Goal: Book appointment/travel/reservation

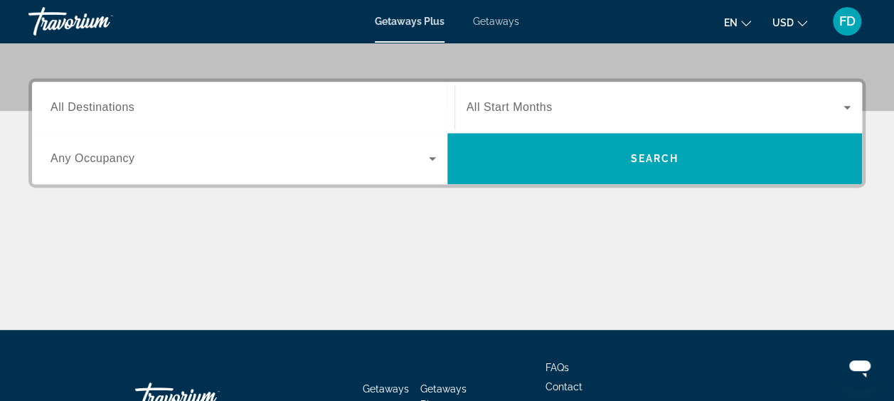
scroll to position [215, 0]
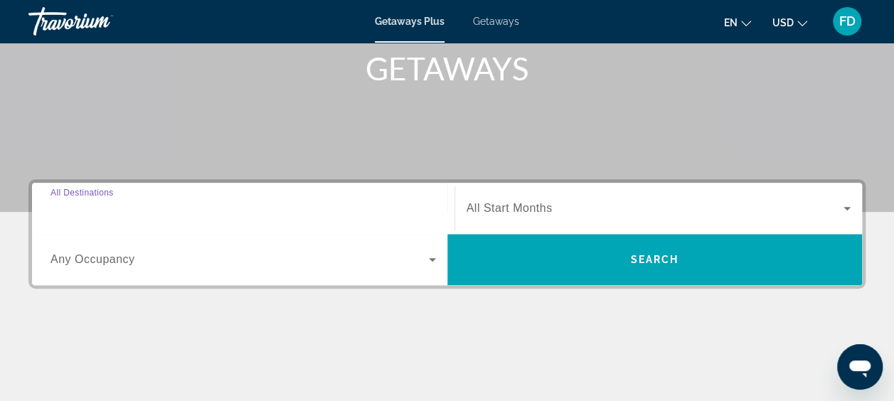
click at [331, 204] on input "Destination All Destinations" at bounding box center [242, 208] width 385 height 17
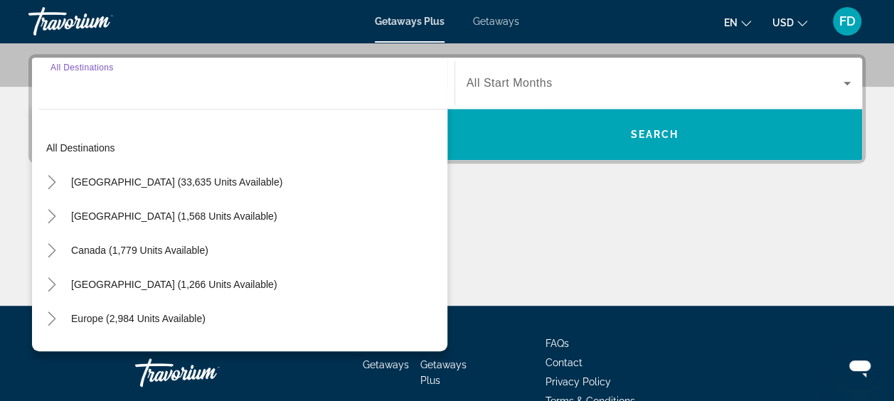
scroll to position [347, 0]
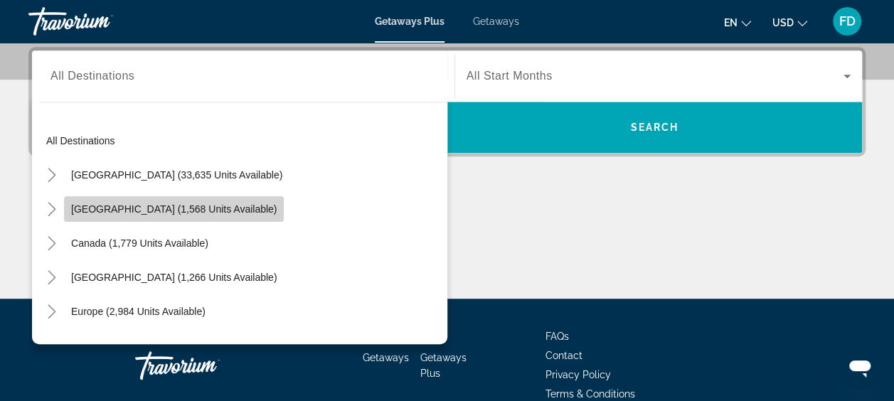
click at [191, 210] on span "[GEOGRAPHIC_DATA] (1,568 units available)" at bounding box center [173, 208] width 205 height 11
type input "**********"
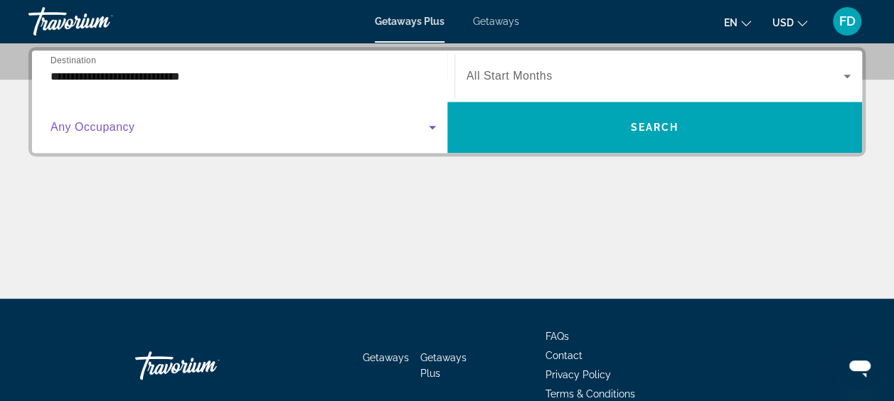
click at [427, 129] on icon "Search widget" at bounding box center [432, 127] width 17 height 17
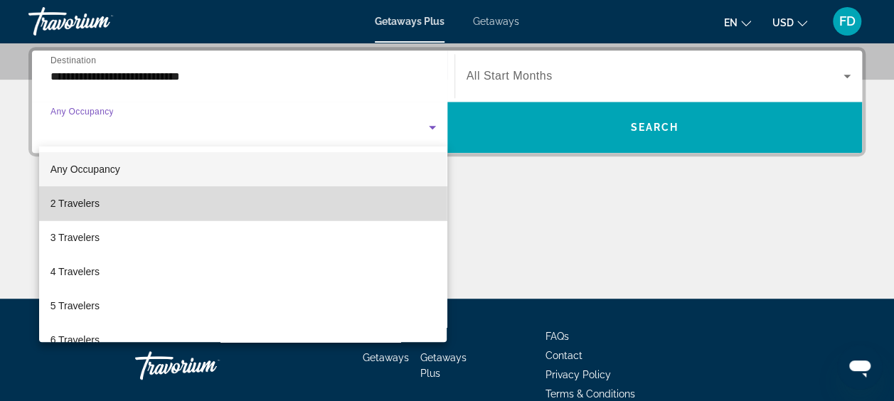
click at [297, 203] on mat-option "2 Travelers" at bounding box center [243, 203] width 408 height 34
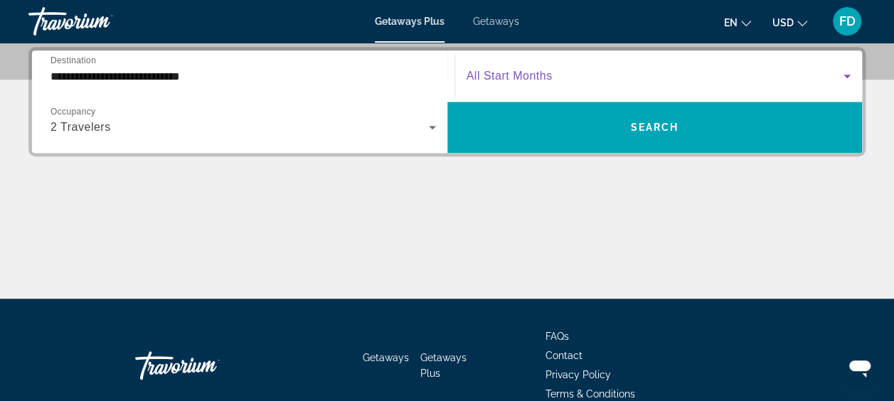
click at [847, 75] on icon "Search widget" at bounding box center [846, 77] width 7 height 4
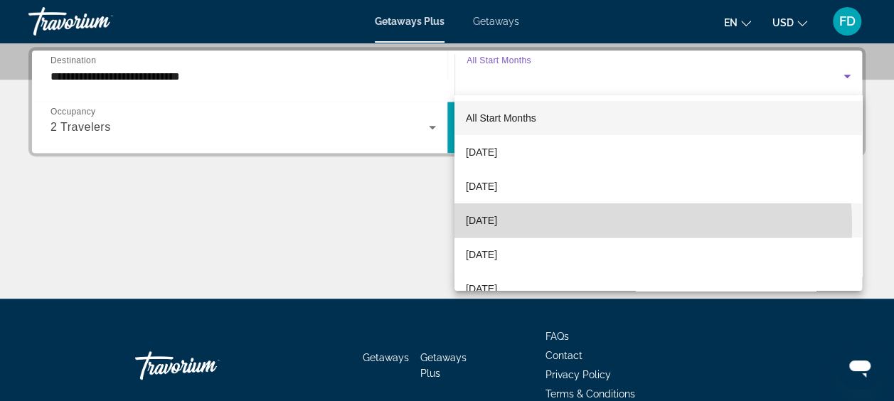
click at [623, 225] on mat-option "[DATE]" at bounding box center [657, 220] width 407 height 34
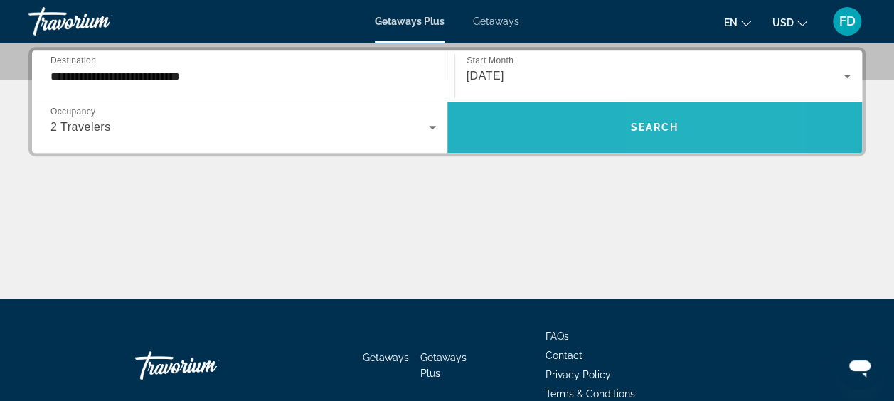
click at [663, 137] on span "Search widget" at bounding box center [654, 127] width 415 height 34
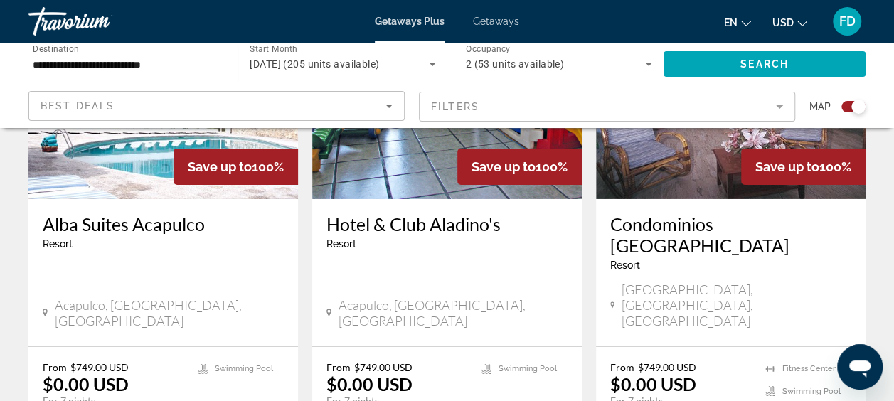
scroll to position [2281, 0]
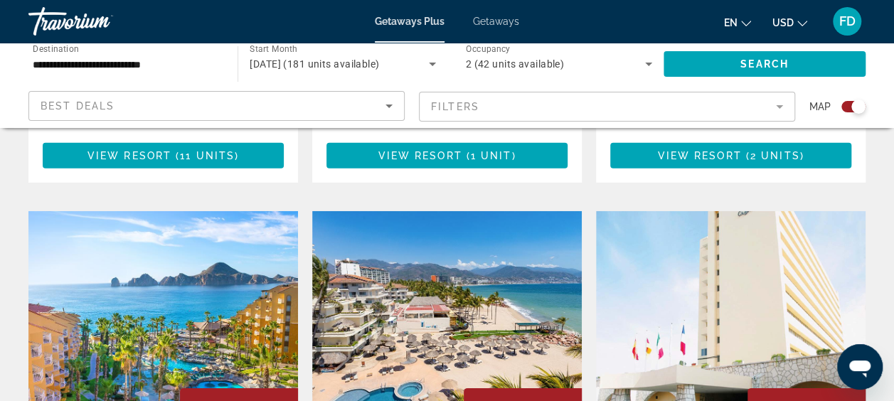
scroll to position [2170, 0]
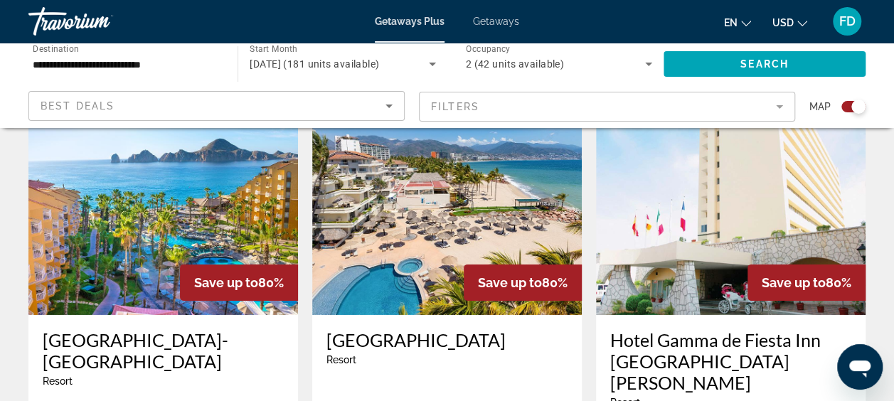
click at [684, 329] on h3 "Hotel Gamma de Fiesta Inn [GEOGRAPHIC_DATA][PERSON_NAME]" at bounding box center [730, 361] width 241 height 64
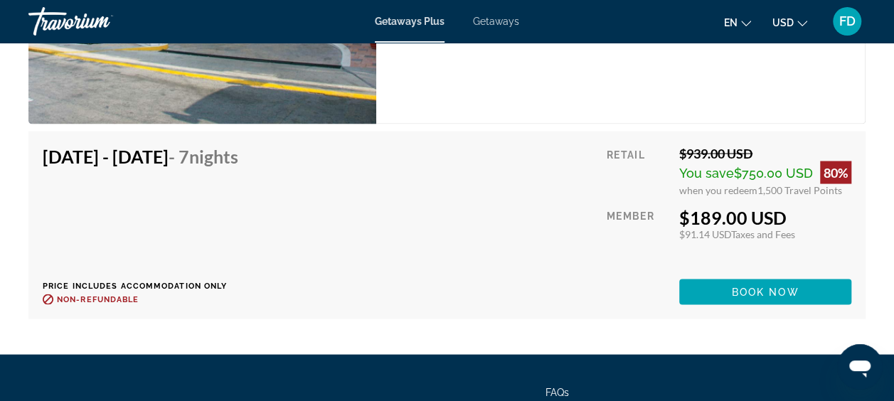
scroll to position [4047, 0]
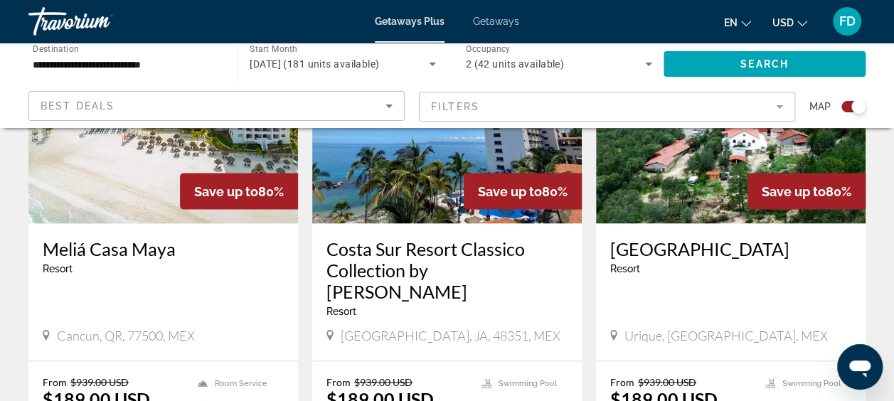
scroll to position [1148, 0]
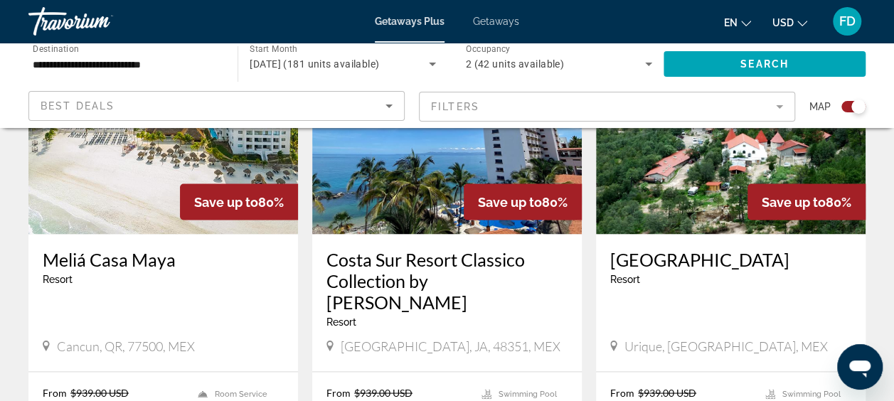
click at [223, 183] on div "Save up to 80%" at bounding box center [239, 201] width 118 height 36
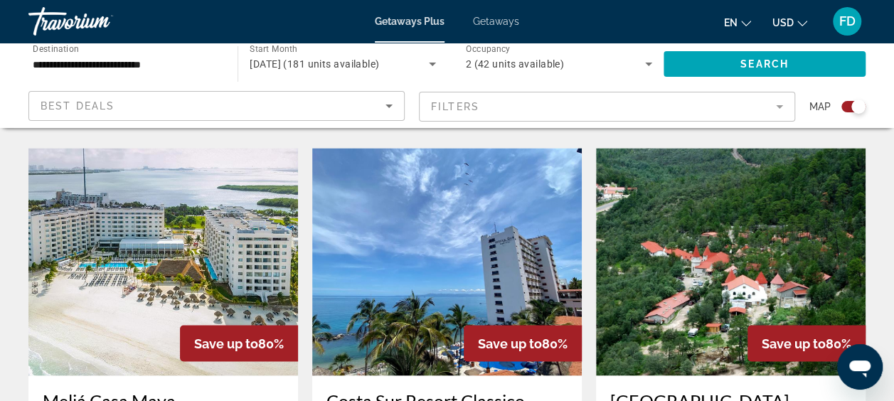
scroll to position [987, 0]
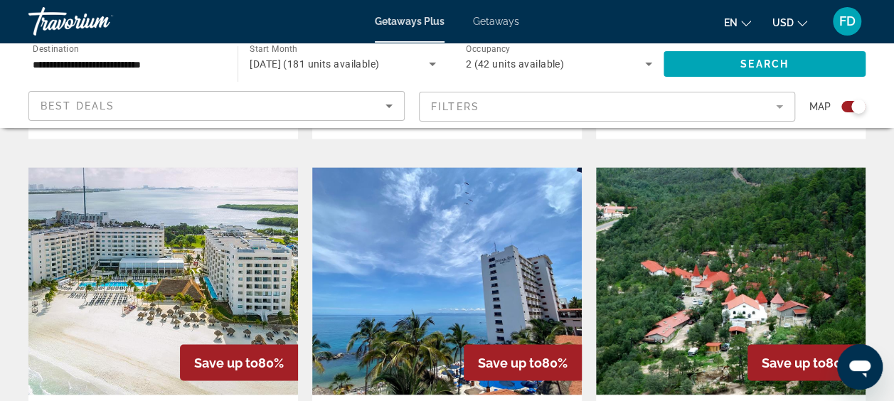
click at [151, 287] on img "Main content" at bounding box center [162, 281] width 269 height 228
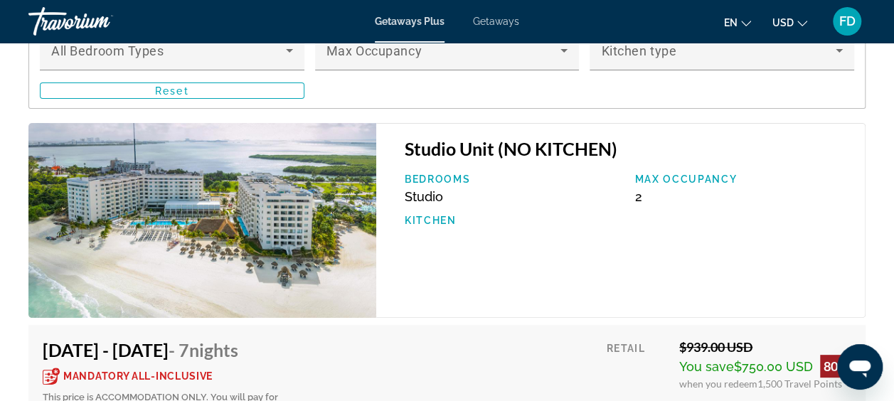
scroll to position [2762, 0]
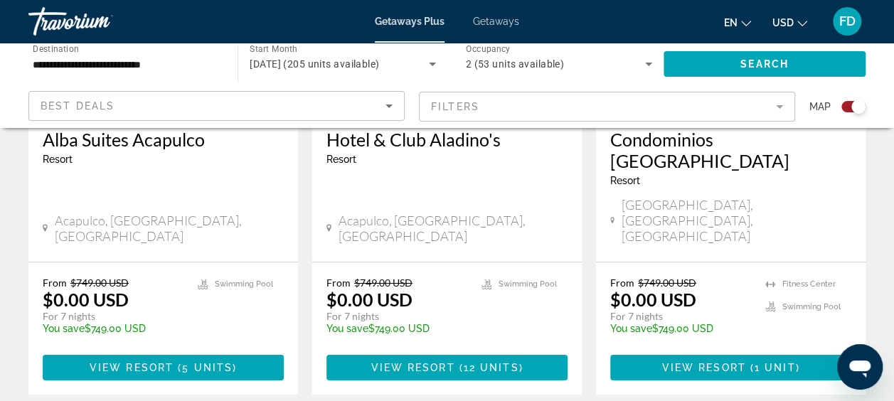
scroll to position [2461, 0]
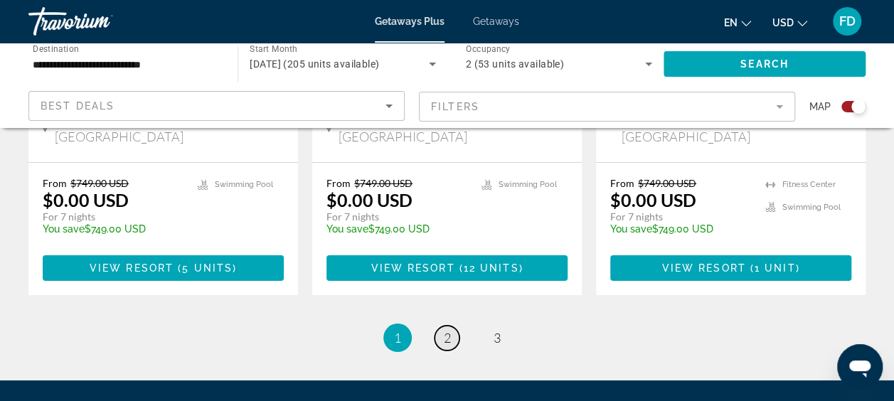
click at [454, 326] on link "page 2" at bounding box center [446, 338] width 25 height 25
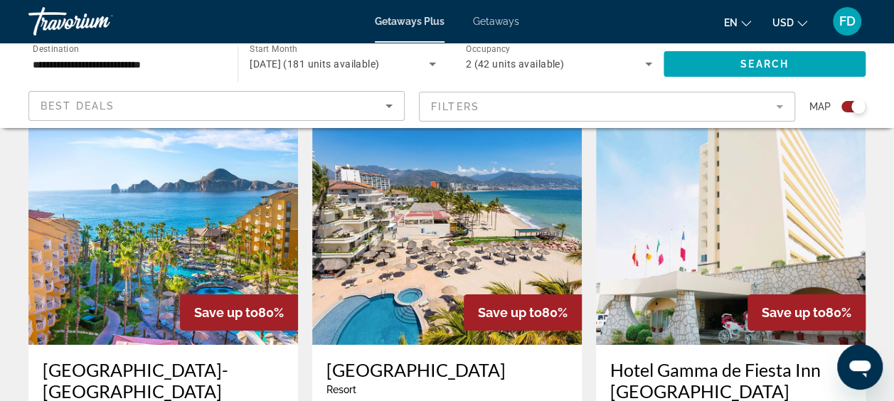
scroll to position [2389, 0]
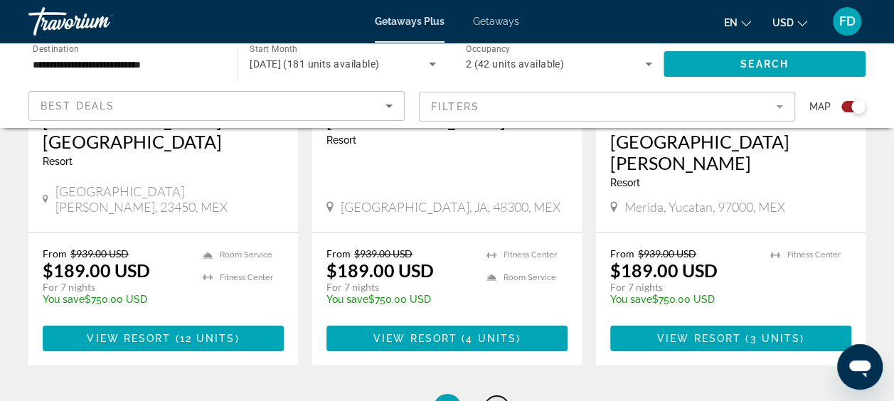
click at [506, 396] on link "page 3" at bounding box center [496, 408] width 25 height 25
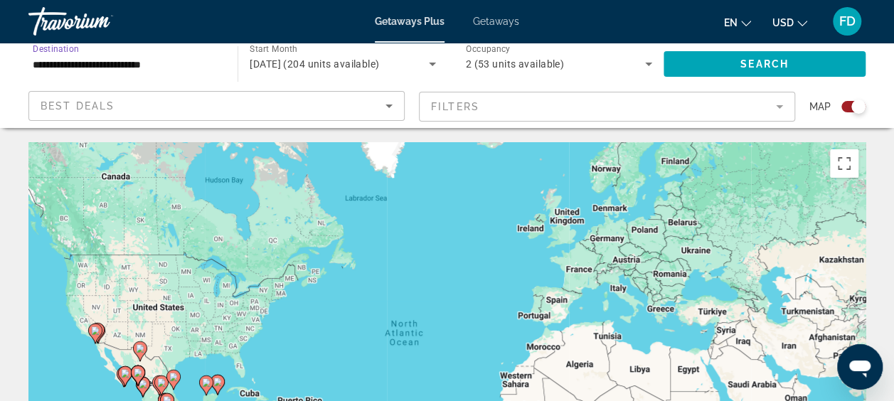
click at [65, 56] on input "**********" at bounding box center [126, 64] width 186 height 17
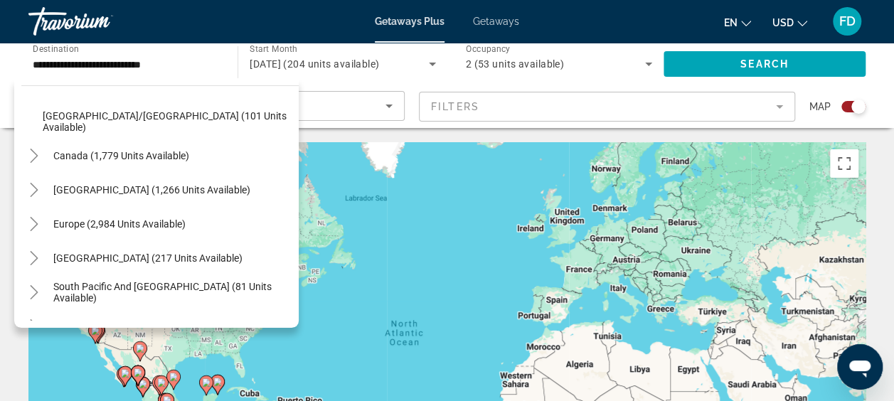
scroll to position [387, 0]
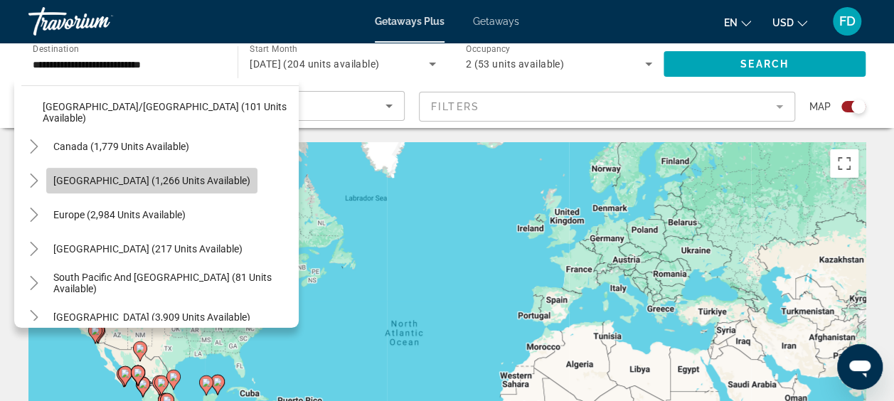
click at [185, 181] on span "[GEOGRAPHIC_DATA] (1,266 units available)" at bounding box center [151, 180] width 197 height 11
type input "**********"
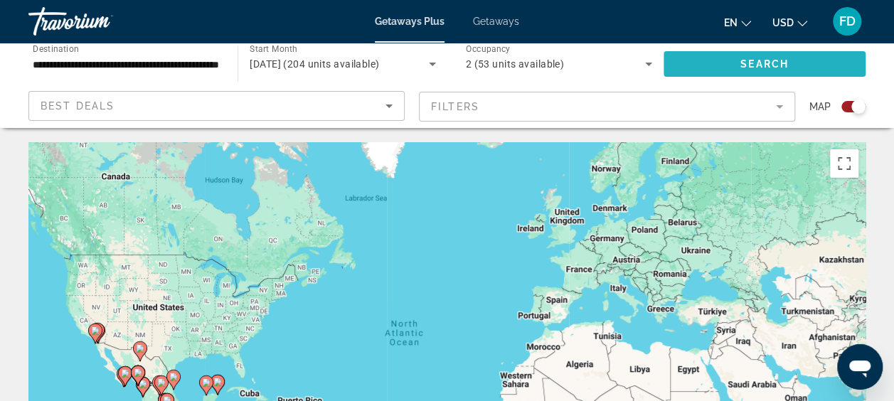
click at [767, 67] on span "Search" at bounding box center [764, 63] width 48 height 11
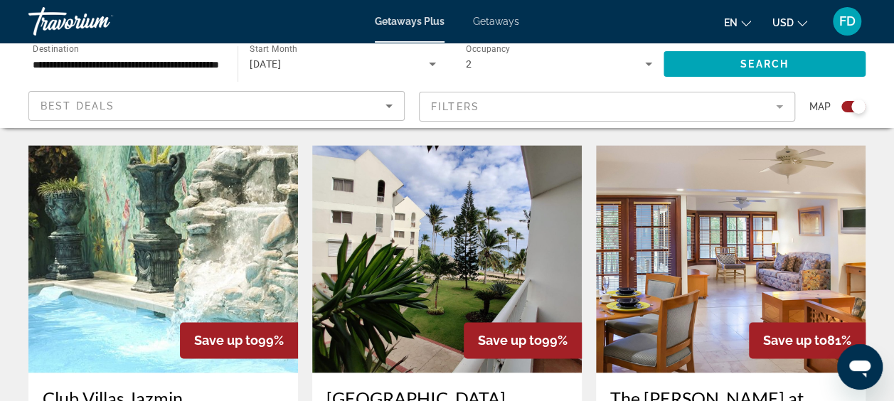
scroll to position [1005, 0]
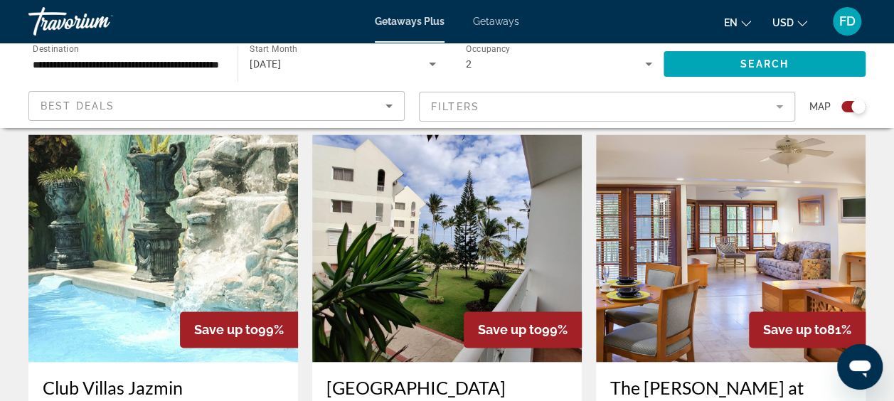
click at [226, 322] on span "Save up to" at bounding box center [226, 329] width 64 height 15
click at [149, 376] on h3 "Club Villas Jazmin" at bounding box center [163, 386] width 241 height 21
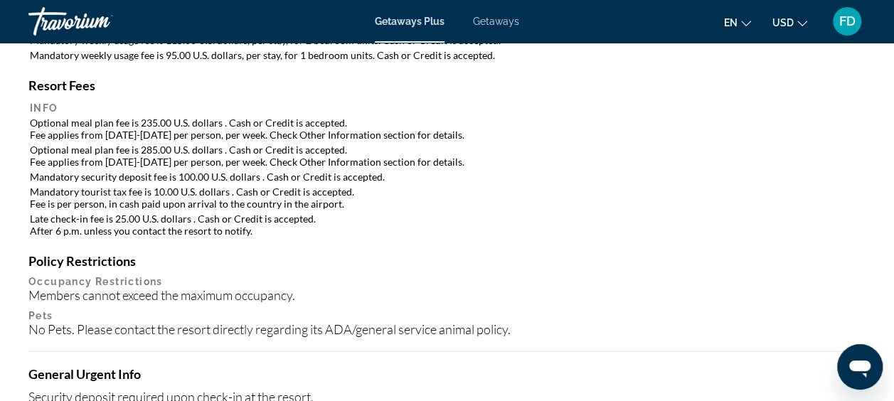
scroll to position [1663, 0]
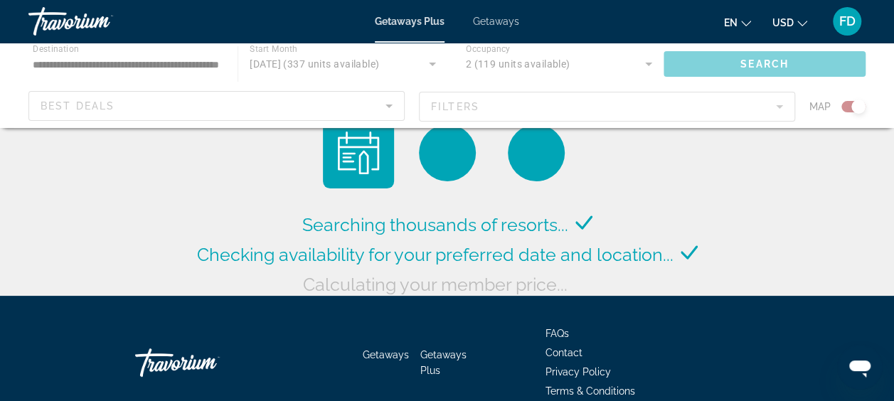
click at [485, 21] on span "Getaways" at bounding box center [496, 21] width 46 height 11
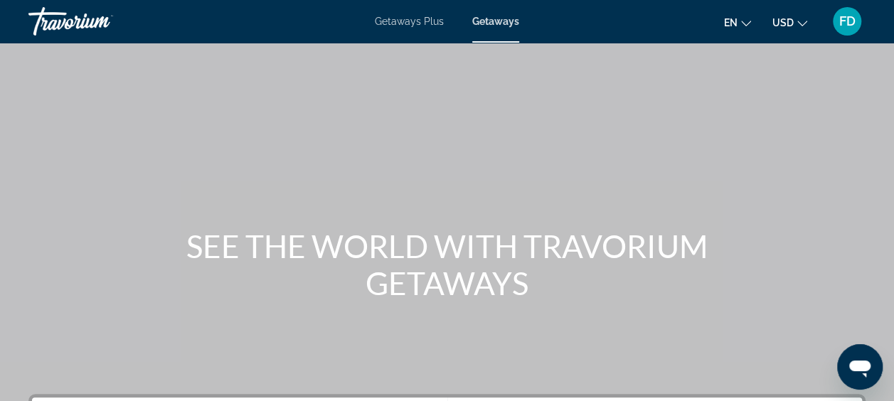
scroll to position [350, 0]
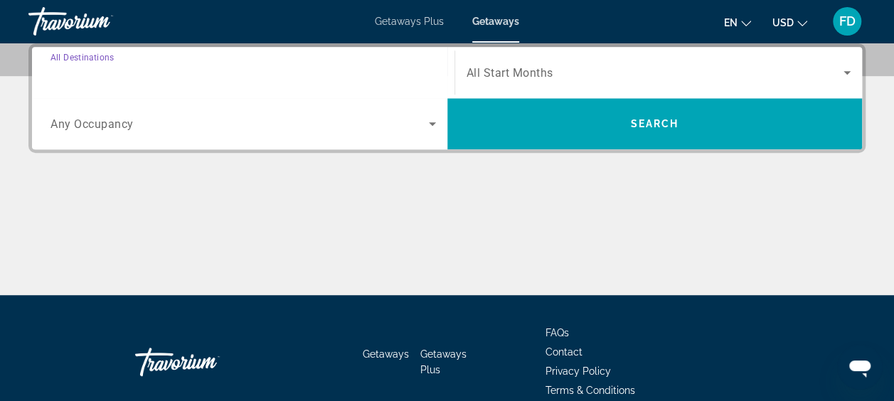
click at [336, 72] on input "Destination All Destinations" at bounding box center [242, 73] width 385 height 17
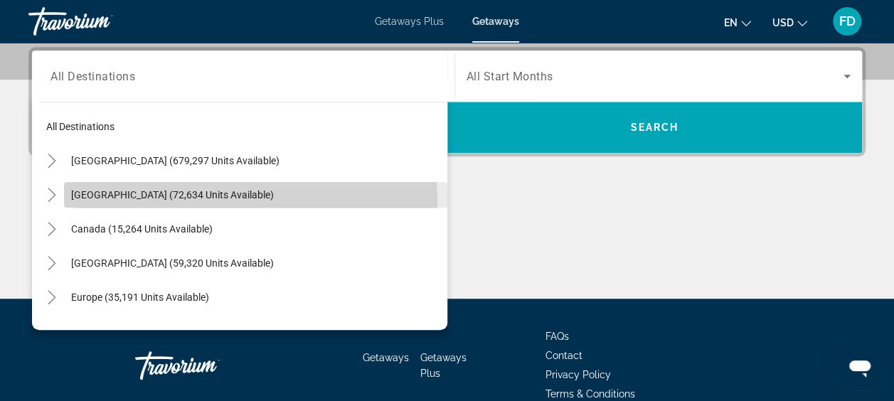
click at [165, 203] on span "Search widget" at bounding box center [255, 195] width 383 height 34
type input "**********"
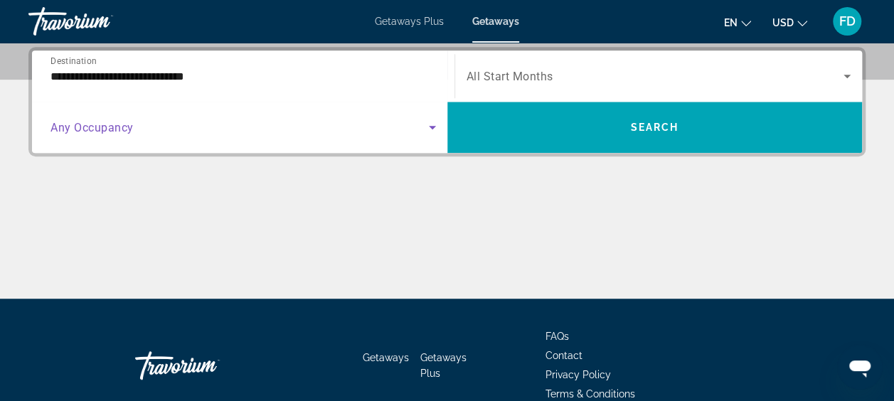
click at [429, 128] on icon "Search widget" at bounding box center [432, 127] width 17 height 17
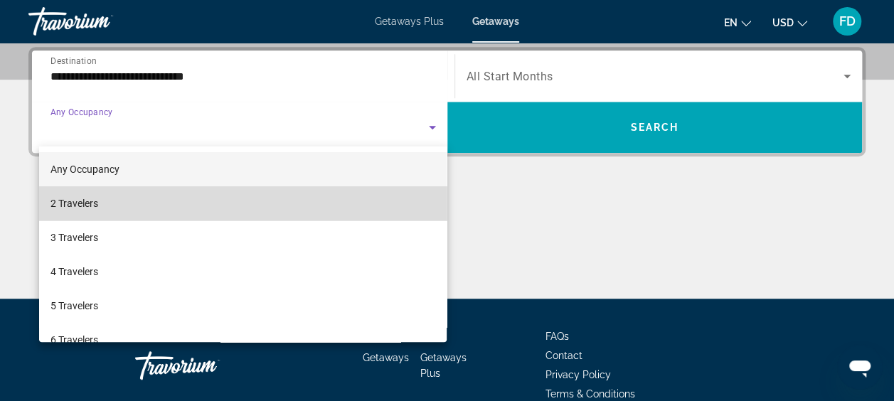
click at [296, 205] on mat-option "2 Travelers" at bounding box center [243, 203] width 408 height 34
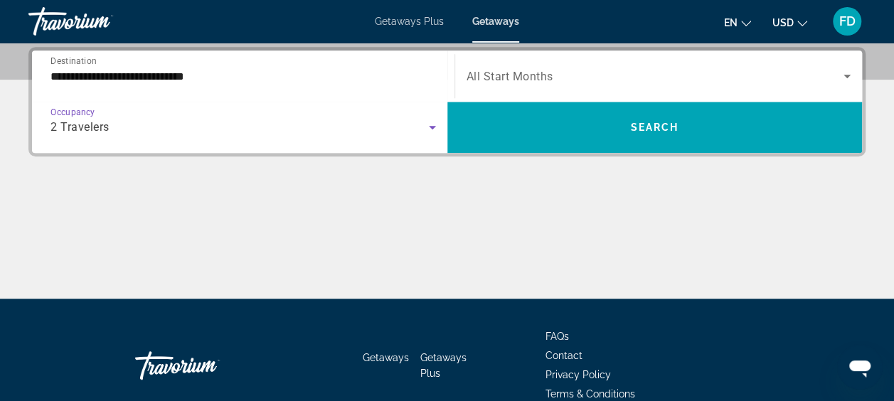
click at [641, 68] on span "Search widget" at bounding box center [655, 76] width 378 height 17
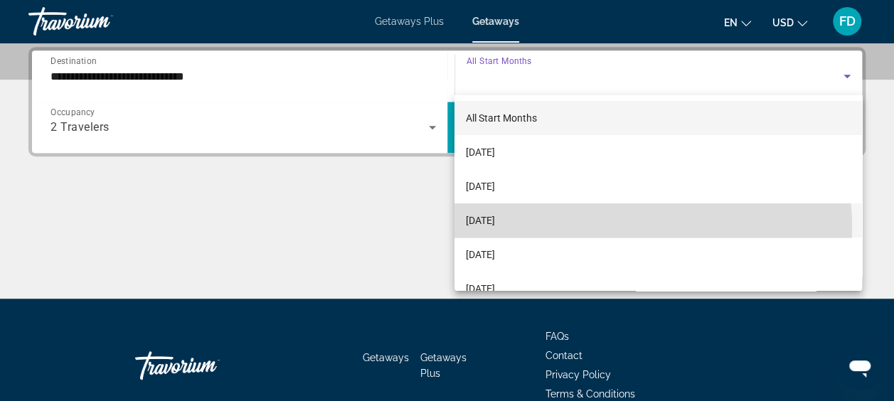
click at [590, 228] on mat-option "[DATE]" at bounding box center [657, 220] width 407 height 34
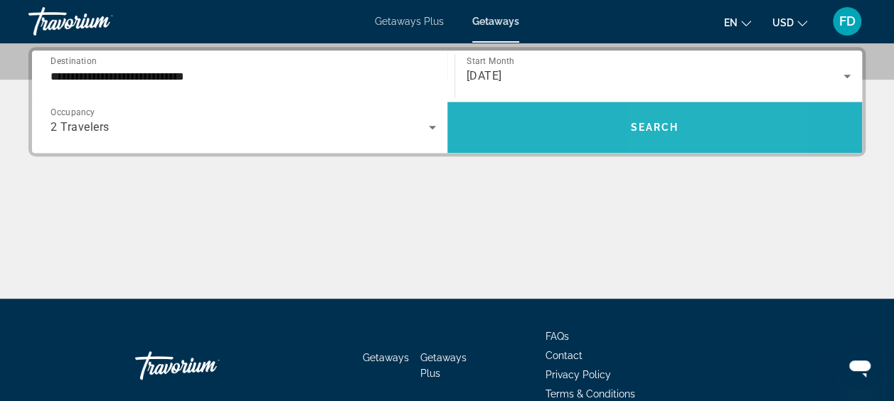
click at [714, 129] on span "Search widget" at bounding box center [654, 127] width 415 height 34
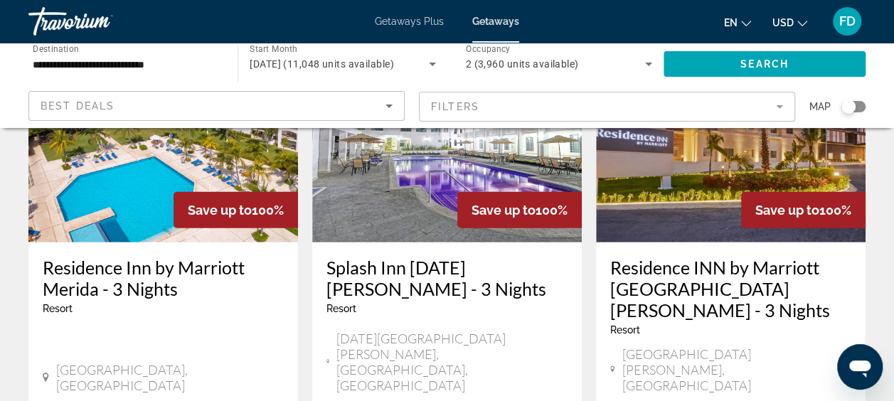
scroll to position [1871, 0]
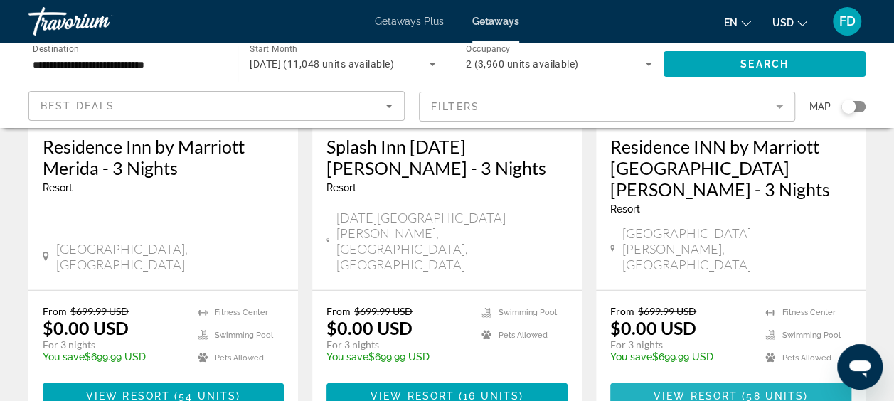
click at [732, 379] on span "Main content" at bounding box center [730, 396] width 241 height 34
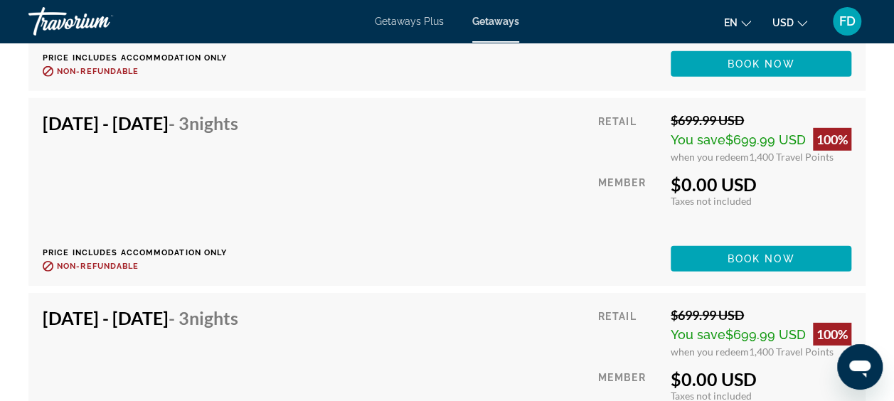
scroll to position [7072, 0]
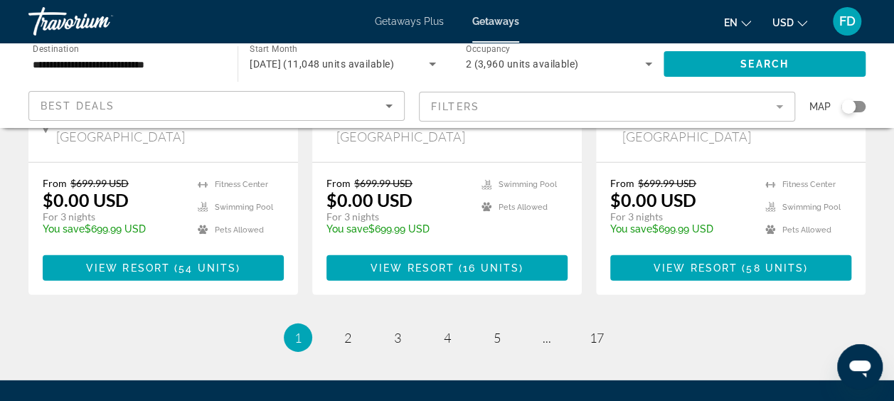
scroll to position [1943, 0]
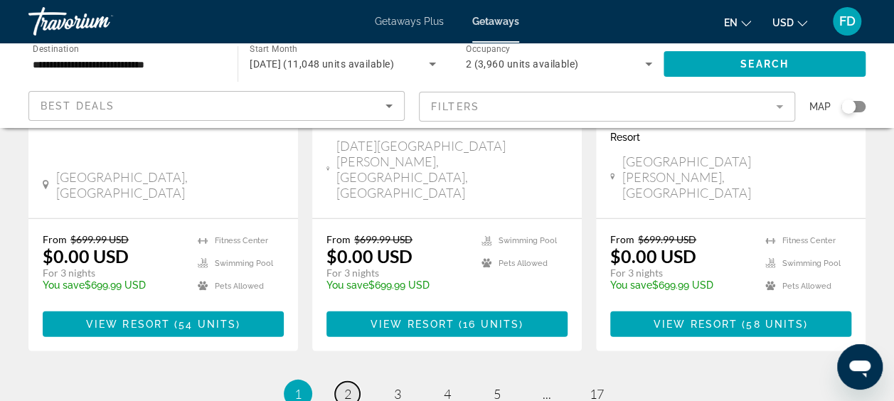
click at [343, 382] on link "page 2" at bounding box center [347, 394] width 25 height 25
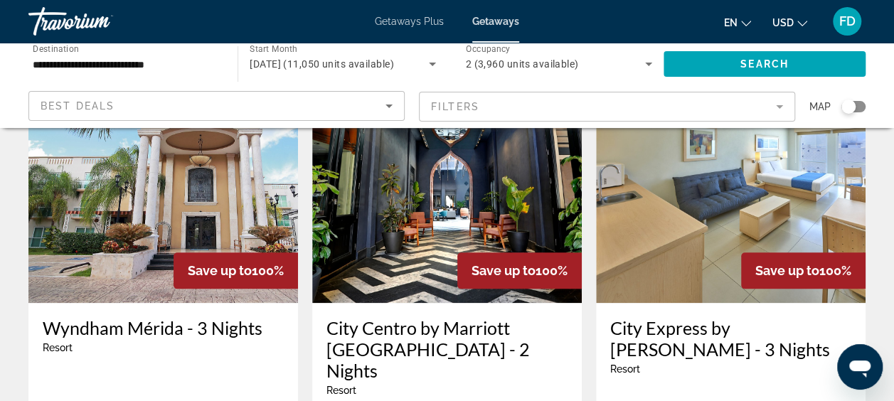
scroll to position [654, 0]
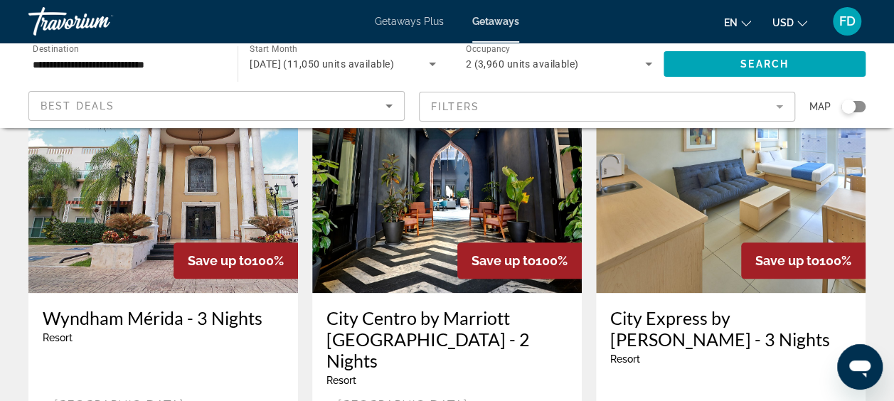
click at [179, 307] on h3 "Wyndham Mérida - 3 Nights" at bounding box center [163, 317] width 241 height 21
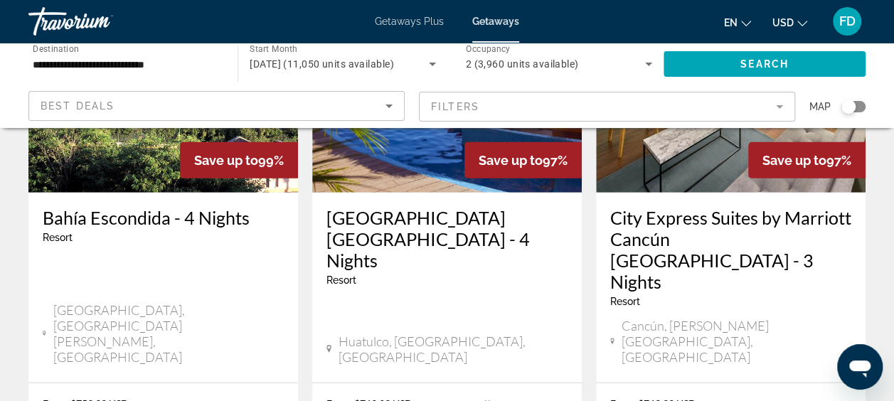
scroll to position [1971, 0]
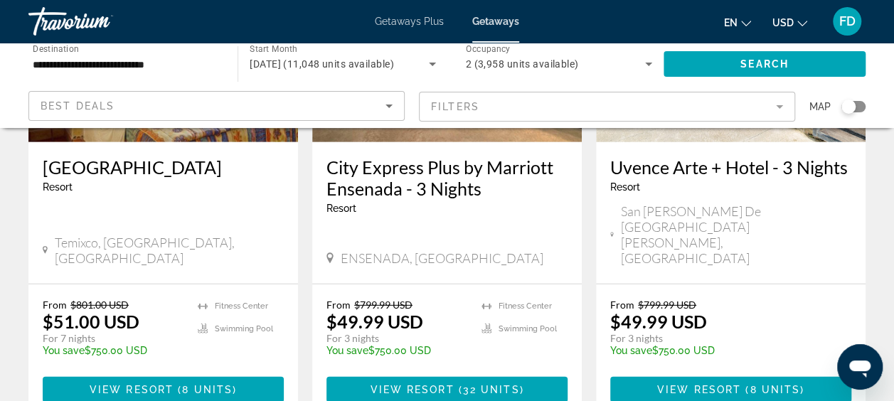
scroll to position [1960, 0]
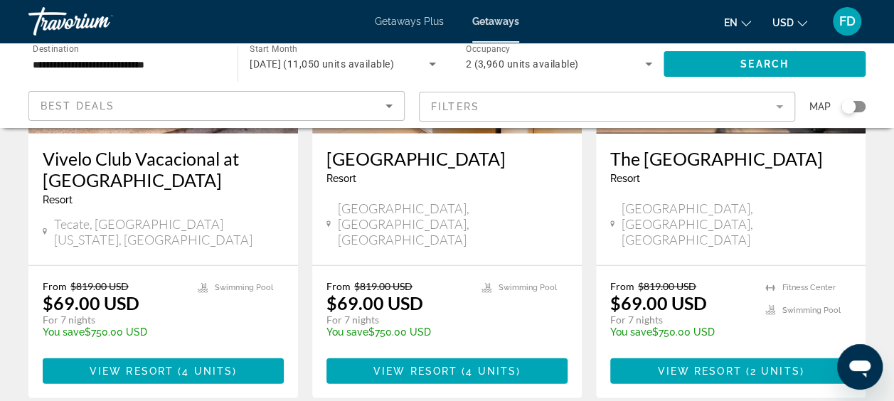
scroll to position [1907, 0]
